Goal: Task Accomplishment & Management: Complete application form

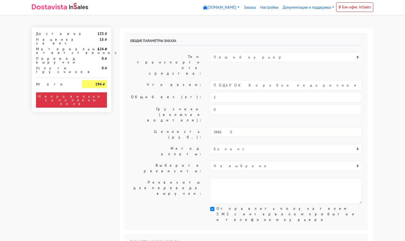
select select "11:00"
select select "21:00"
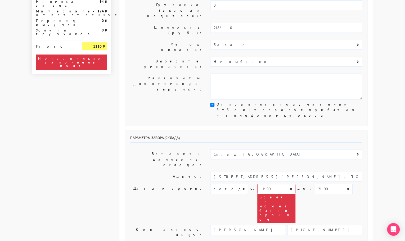
scroll to position [105, 0]
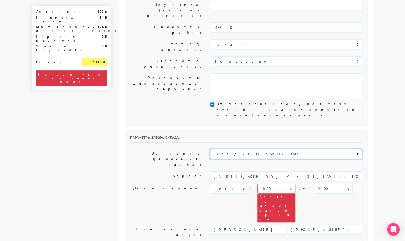
click at [230, 149] on select "Склад [GEOGRAPHIC_DATA] Склад [GEOGRAPHIC_DATA] [GEOGRAPHIC_DATA][PERSON_NAME] …" at bounding box center [286, 154] width 152 height 10
select select "1019"
click at [210, 149] on select "Склад [GEOGRAPHIC_DATA] Склад [GEOGRAPHIC_DATA] [GEOGRAPHIC_DATA][PERSON_NAME] …" at bounding box center [286, 154] width 152 height 10
type input "[STREET_ADDRESS][PERSON_NAME]"
type input "89251806702"
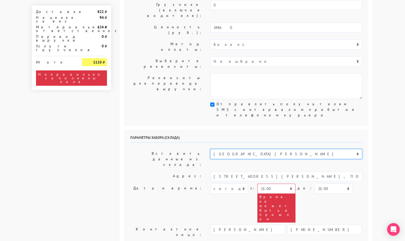
type textarea "Магазин серебряных украшений SBLESKOM (вход со стороны [GEOGRAPHIC_DATA])"
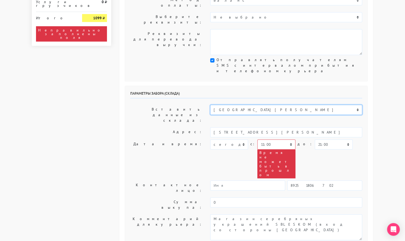
scroll to position [150, 0]
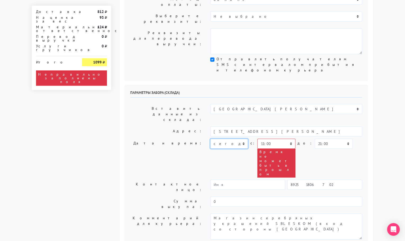
click at [237, 139] on select "[DATE] [DATE] [DATE] [DATE] [DATE] [DATE] [DATE] [DATE] [DATE]" at bounding box center [229, 144] width 38 height 10
select select "[DATE]"
click at [210, 139] on select "[DATE] [DATE] [DATE] [DATE] [DATE] [DATE] [DATE] [DATE] [DATE]" at bounding box center [229, 144] width 38 height 10
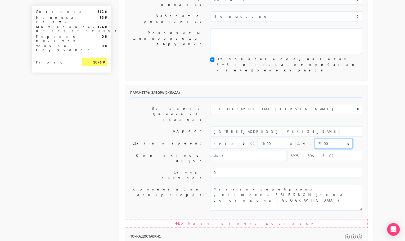
click at [315, 139] on select "00:00 00:30 01:00 01:30 02:00 02:30 03:00 03:30 04:00 04:30 05:00 05:30 06:00 0…" at bounding box center [334, 144] width 38 height 10
select select "11:30"
click at [315, 139] on select "00:00 00:30 01:00 01:30 02:00 02:30 03:00 03:30 04:00 04:30 05:00 05:30 06:00 0…" at bounding box center [334, 144] width 38 height 10
select select "11:30"
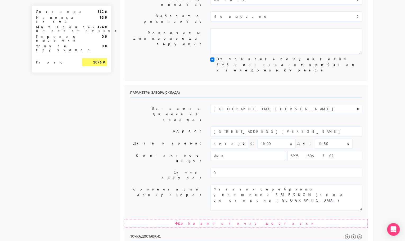
select select "14:00"
drag, startPoint x: 286, startPoint y: 194, endPoint x: 341, endPoint y: 192, distance: 55.6
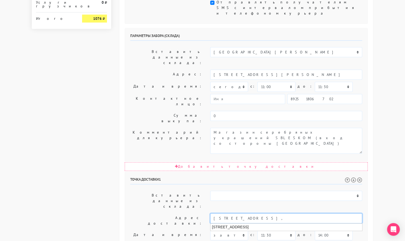
scroll to position [207, 0]
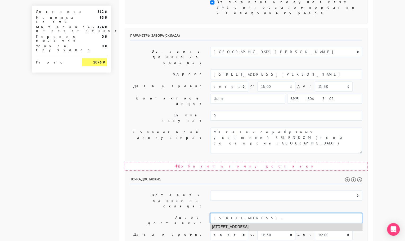
click at [262, 223] on li "Москва, Большая Филёвская улица, 4" at bounding box center [286, 226] width 152 height 7
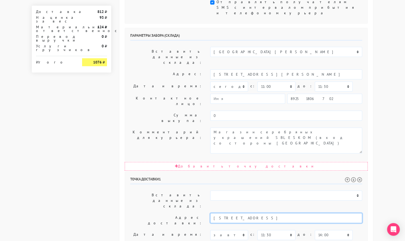
type input "Москва, Большая Филёвская улица, 4"
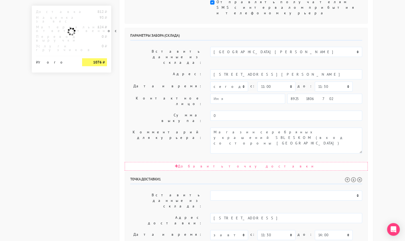
paste textarea "подъезд G, этаж 6, квартира 728"
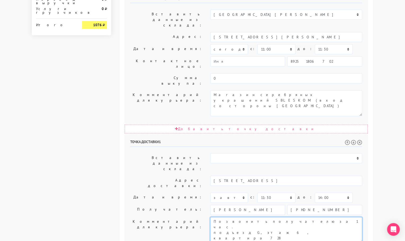
scroll to position [245, 0]
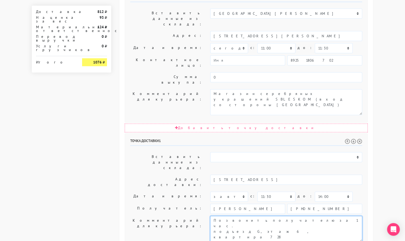
type textarea "Позвонить получателю за 1 час. подъезд G, этаж 6, квартира 728"
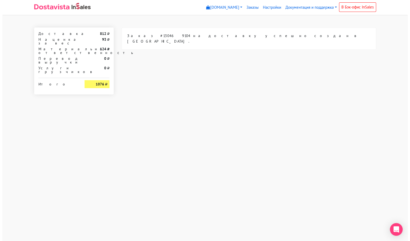
scroll to position [0, 0]
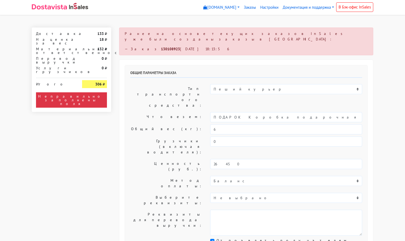
select select "11:00"
select select "21:00"
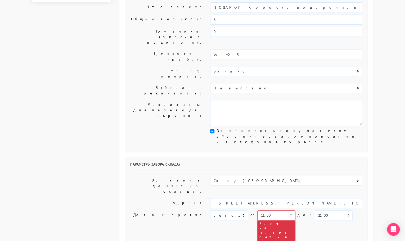
scroll to position [132, 0]
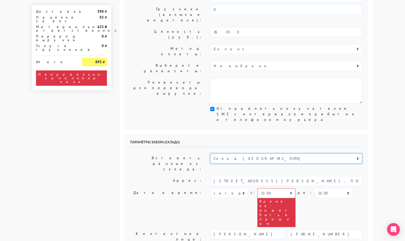
click at [227, 154] on select "Склад [GEOGRAPHIC_DATA] Склад [GEOGRAPHIC_DATA] [GEOGRAPHIC_DATA][PERSON_NAME] …" at bounding box center [286, 159] width 152 height 10
select select "1019"
click at [210, 154] on select "Склад [GEOGRAPHIC_DATA] Склад [GEOGRAPHIC_DATA] [GEOGRAPHIC_DATA][PERSON_NAME] …" at bounding box center [286, 159] width 152 height 10
type input "[STREET_ADDRESS][PERSON_NAME]"
type input "89251806702"
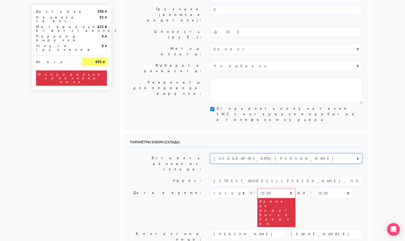
type textarea "Магазин серебряных украшений SBLESKOM (вход со стороны [GEOGRAPHIC_DATA])"
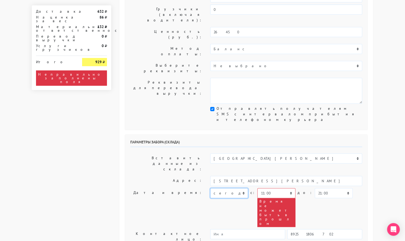
click at [237, 188] on select "[DATE] [DATE] [DATE] [DATE] [DATE] [DATE] [DATE] [DATE] [DATE]" at bounding box center [229, 193] width 38 height 10
select select "[DATE]"
click at [210, 188] on select "[DATE] [DATE] [DATE] [DATE] [DATE] [DATE] [DATE] [DATE] [DATE]" at bounding box center [229, 193] width 38 height 10
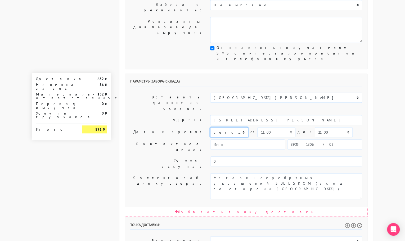
scroll to position [193, 0]
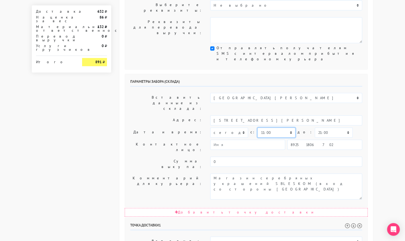
click at [263, 128] on select "00:00 00:30 01:00 01:30 02:00 02:30 03:00 03:30 04:00 04:30 05:00 05:30 06:00 0…" at bounding box center [276, 133] width 38 height 10
select select "12:30"
click at [257, 128] on select "00:00 00:30 01:00 01:30 02:00 02:30 03:00 03:30 04:00 04:30 05:00 05:30 06:00 0…" at bounding box center [276, 133] width 38 height 10
click at [320, 128] on select "00:00 00:30 01:00 01:30 02:00 02:30 03:00 03:30 04:00 04:30 05:00 05:30 06:00 0…" at bounding box center [334, 133] width 38 height 10
select select "13:00"
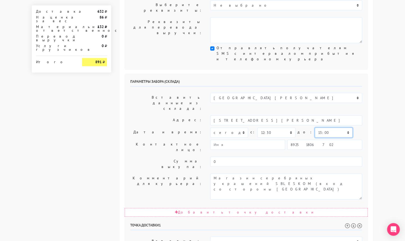
click at [315, 128] on select "00:00 00:30 01:00 01:30 02:00 02:30 03:00 03:30 04:00 04:30 05:00 05:30 06:00 0…" at bounding box center [334, 133] width 38 height 10
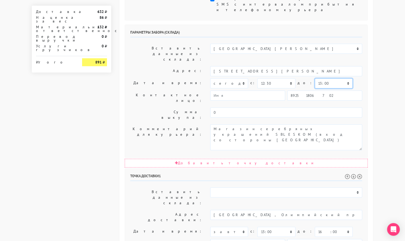
scroll to position [271, 0]
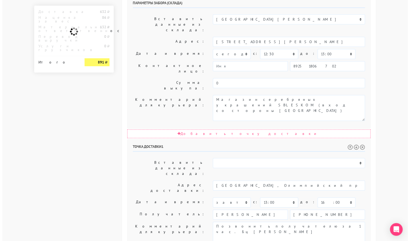
scroll to position [0, 0]
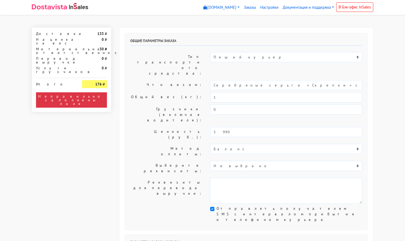
select select "11:00"
select select "21:00"
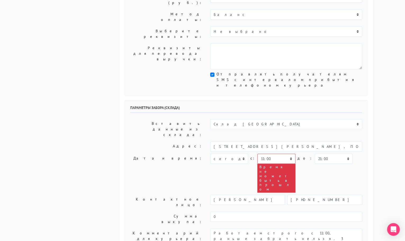
scroll to position [147, 0]
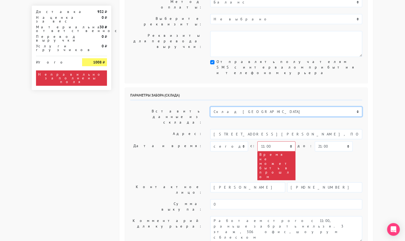
click at [255, 107] on select "Склад [GEOGRAPHIC_DATA] Склад [GEOGRAPHIC_DATA] [GEOGRAPHIC_DATA][PERSON_NAME] …" at bounding box center [286, 112] width 152 height 10
select select "1019"
click at [210, 107] on select "Склад [GEOGRAPHIC_DATA] Склад [GEOGRAPHIC_DATA] [GEOGRAPHIC_DATA][PERSON_NAME] …" at bounding box center [286, 112] width 152 height 10
type input "[STREET_ADDRESS][PERSON_NAME]"
type input "89251806702"
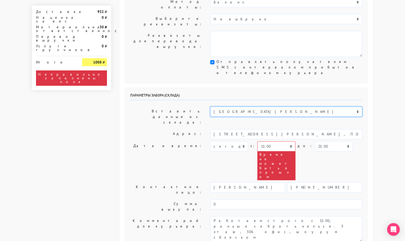
type textarea "Магазин серебряных украшений SBLESKOM (вход со стороны [GEOGRAPHIC_DATA])"
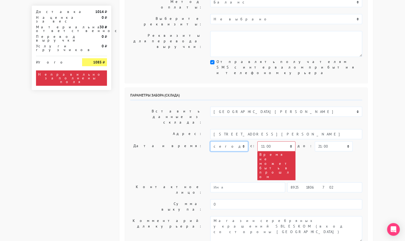
click at [244, 141] on select "[DATE] [DATE] [DATE] [DATE] [DATE] [DATE] [DATE] [DATE] [DATE]" at bounding box center [229, 146] width 38 height 10
select select "[DATE]"
click at [210, 141] on select "[DATE] [DATE] [DATE] [DATE] [DATE] [DATE] [DATE] [DATE] [DATE]" at bounding box center [229, 146] width 38 height 10
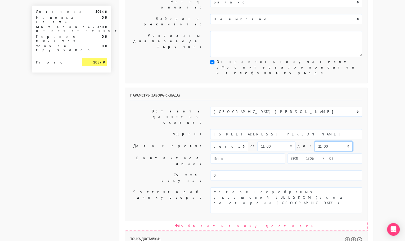
click at [315, 141] on select "00:00 00:30 01:00 01:30 02:00 02:30 03:00 03:30 04:00 04:30 05:00 05:30 06:00 0…" at bounding box center [334, 146] width 38 height 10
select select "11:30"
click at [315, 141] on select "00:00 00:30 01:00 01:30 02:00 02:30 03:00 03:30 04:00 04:30 05:00 05:30 06:00 0…" at bounding box center [334, 146] width 38 height 10
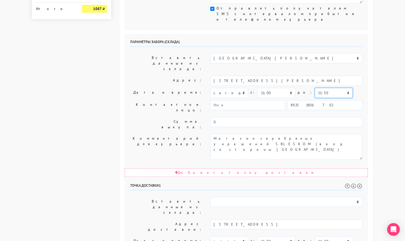
scroll to position [205, 0]
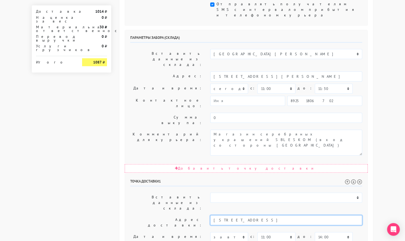
drag, startPoint x: 313, startPoint y: 139, endPoint x: 255, endPoint y: 135, distance: 58.4
click at [255, 215] on input "Москва, ул. Олонецкая, 6, подъезд 5, этаж 8, квартира 337" at bounding box center [286, 220] width 152 height 10
click at [264, 226] on li "Москва, Олонецкая улица, 6" at bounding box center [286, 229] width 152 height 7
type input "Москва, Олонецкая улица, 6"
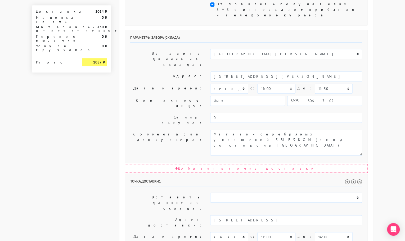
drag, startPoint x: 214, startPoint y: 179, endPoint x: 275, endPoint y: 206, distance: 67.0
paste textarea "подъезд 5, этаж 8, квартира 337"
drag, startPoint x: 328, startPoint y: 172, endPoint x: 299, endPoint y: 172, distance: 28.6
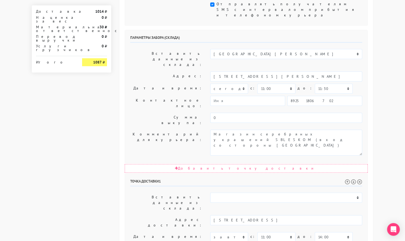
type textarea "Позвонить получателю за 1 час. Номер получателя: +7 905 992 5018 подъезд 5, эта…"
drag, startPoint x: 323, startPoint y: 162, endPoint x: 286, endPoint y: 161, distance: 37.1
paste input "7 905 992 5018"
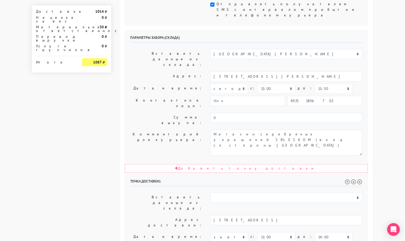
type input "7 905 992 5018"
drag, startPoint x: 268, startPoint y: 162, endPoint x: 240, endPoint y: 157, distance: 27.6
drag, startPoint x: 275, startPoint y: 164, endPoint x: 194, endPoint y: 172, distance: 81.1
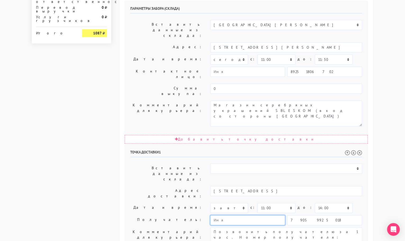
scroll to position [245, 0]
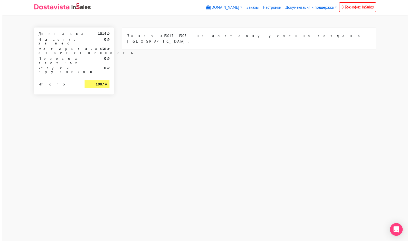
scroll to position [0, 0]
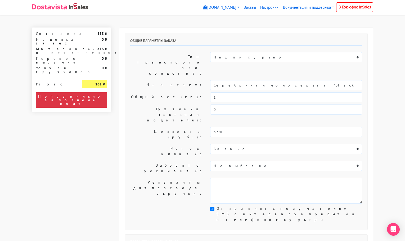
select select "11:00"
select select "21:00"
select select "1019"
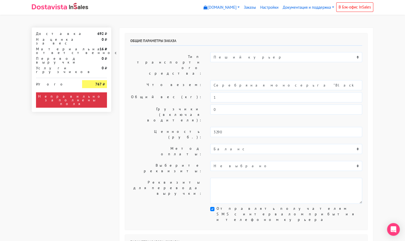
type input "[STREET_ADDRESS][PERSON_NAME]"
type input "89251806702"
type textarea "Магазин серебряных украшений SBLESKOM (вход со стороны [GEOGRAPHIC_DATA])"
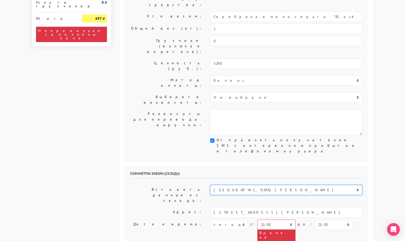
scroll to position [69, 0]
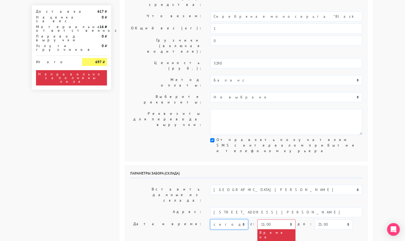
click at [236, 219] on select "[DATE] [DATE] [DATE] [DATE] [DATE] [DATE] [DATE] [DATE] [DATE]" at bounding box center [229, 224] width 38 height 10
select select "[DATE]"
click at [210, 219] on select "[DATE] [DATE] [DATE] [DATE] [DATE] [DATE] [DATE] [DATE] [DATE]" at bounding box center [229, 224] width 38 height 10
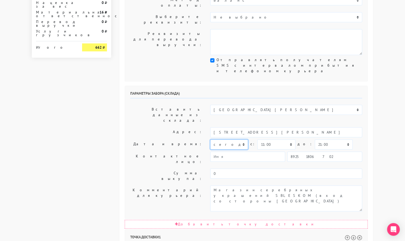
scroll to position [149, 0]
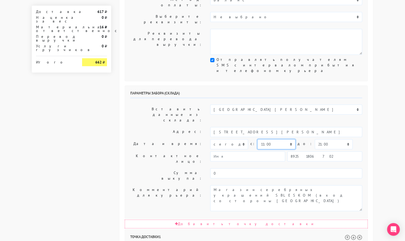
click at [278, 139] on select "00:00 00:30 01:00 01:30 02:00 02:30 03:00 03:30 04:00 04:30 05:00 05:30 06:00 0…" at bounding box center [276, 144] width 38 height 10
select select "11:30"
click at [257, 139] on select "00:00 00:30 01:00 01:30 02:00 02:30 03:00 03:30 04:00 04:30 05:00 05:30 06:00 0…" at bounding box center [276, 144] width 38 height 10
click at [324, 139] on select "00:00 00:30 01:00 01:30 02:00 02:30 03:00 03:30 04:00 04:30 05:00 05:30 06:00 0…" at bounding box center [334, 144] width 38 height 10
select select "12:00"
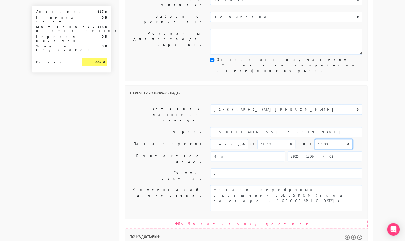
click at [315, 139] on select "00:00 00:30 01:00 01:30 02:00 02:30 03:00 03:30 04:00 04:30 05:00 05:30 06:00 0…" at bounding box center [334, 144] width 38 height 10
select select "15:00"
drag, startPoint x: 284, startPoint y: 194, endPoint x: 253, endPoint y: 194, distance: 30.2
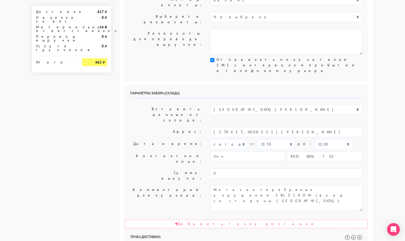
type input "Москва, Студенческая улица, 44/28 / Киевская улица, 28"
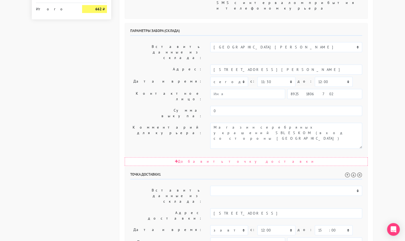
scroll to position [214, 0]
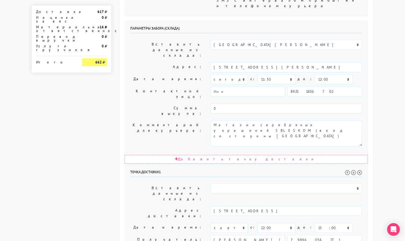
drag, startPoint x: 212, startPoint y: 236, endPoint x: 304, endPoint y: 182, distance: 106.7
paste textarea "4 подъезд, кв 142"
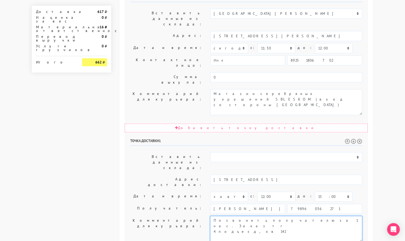
type textarea "Позвонить получателю за 1 час. Заказ тг 4 подъезд, кв 142"
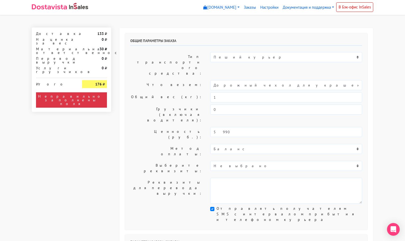
select select "11:00"
select select "21:00"
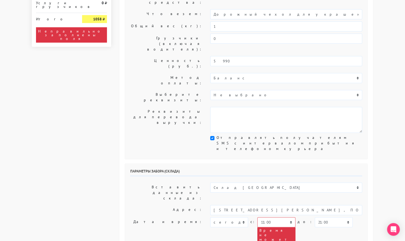
scroll to position [72, 0]
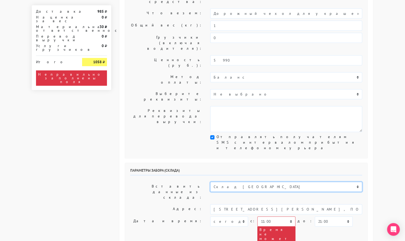
click at [231, 182] on select "Склад [GEOGRAPHIC_DATA] Склад [GEOGRAPHIC_DATA] [GEOGRAPHIC_DATA][PERSON_NAME] …" at bounding box center [286, 187] width 152 height 10
select select "1019"
click at [210, 182] on select "Склад [GEOGRAPHIC_DATA] Склад [GEOGRAPHIC_DATA] [GEOGRAPHIC_DATA][PERSON_NAME] …" at bounding box center [286, 187] width 152 height 10
type input "[STREET_ADDRESS][PERSON_NAME]"
type input "89251806702"
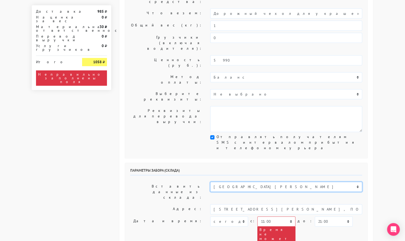
type textarea "Магазин серебряных украшений SBLESKOM (вход со стороны [GEOGRAPHIC_DATA])"
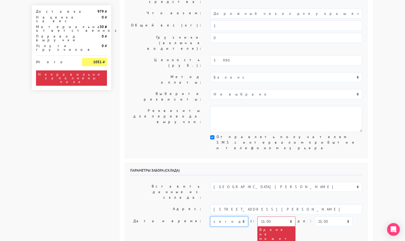
click at [221, 217] on select "[DATE] [DATE] [DATE] [DATE] [DATE] [DATE] [DATE] [DATE] [DATE]" at bounding box center [229, 222] width 38 height 10
select select "[DATE]"
click at [210, 217] on select "[DATE] [DATE] [DATE] [DATE] [DATE] [DATE] [DATE] [DATE] [DATE]" at bounding box center [229, 222] width 38 height 10
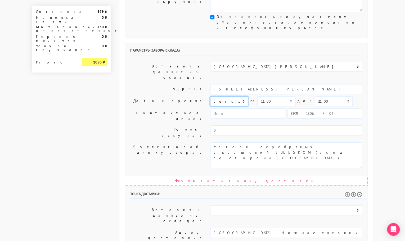
scroll to position [192, 0]
click at [320, 96] on select "00:00 00:30 01:00 01:30 02:00 02:30 03:00 03:30 04:00 04:30 05:00 05:30 06:00 0…" at bounding box center [334, 101] width 38 height 10
select select "11:30"
click at [315, 96] on select "00:00 00:30 01:00 01:30 02:00 02:30 03:00 03:30 04:00 04:30 05:00 05:30 06:00 0…" at bounding box center [334, 101] width 38 height 10
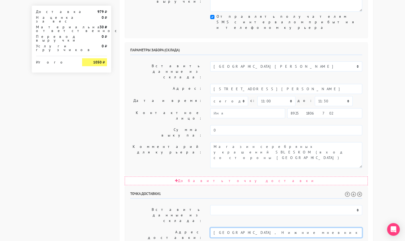
drag, startPoint x: 311, startPoint y: 151, endPoint x: 260, endPoint y: 149, distance: 51.4
click at [260, 228] on input "[GEOGRAPHIC_DATA], Нижние мневники 9, 4 подъезд, квартира 264" at bounding box center [286, 233] width 152 height 10
click at [270, 238] on li "[STREET_ADDRESS]" at bounding box center [286, 241] width 152 height 7
type input "[STREET_ADDRESS]"
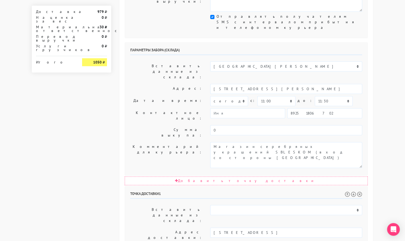
paste textarea "4 подъезд, квартира 264"
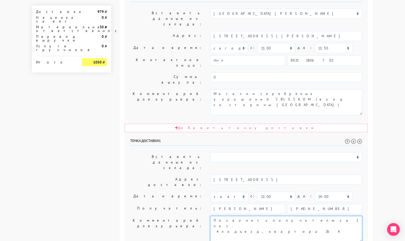
type textarea "Позвонить получателю за 1 час. 4 подъезд, квартира 264"
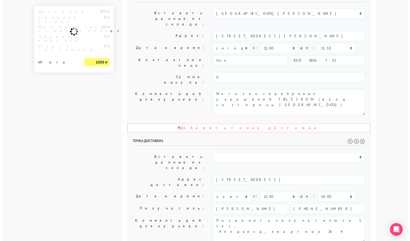
scroll to position [0, 0]
